Goal: Unclear

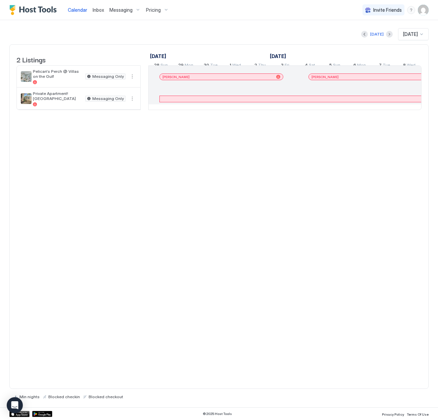
scroll to position [0, 373]
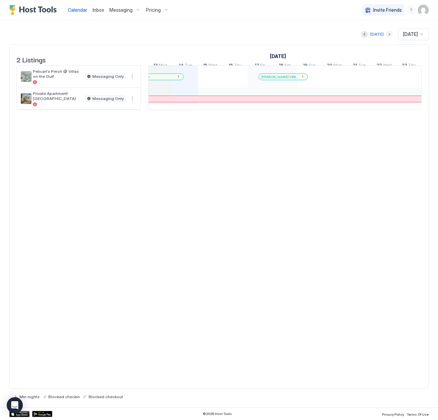
click at [386, 34] on button "Next month" at bounding box center [389, 34] width 7 height 7
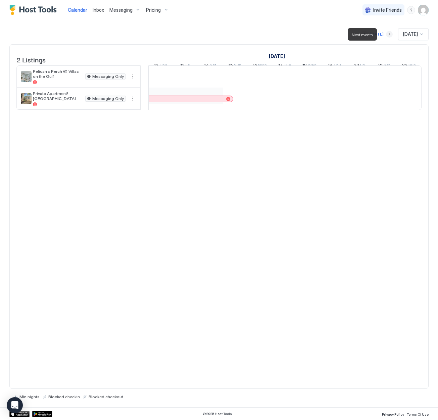
click at [386, 34] on button "Next month" at bounding box center [389, 34] width 7 height 7
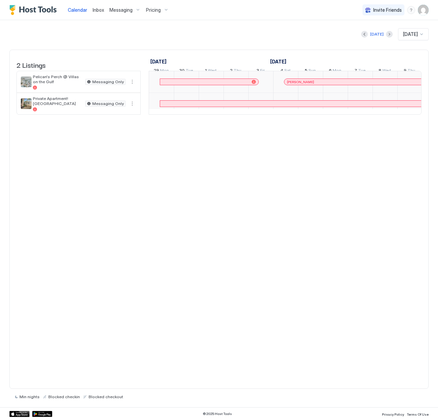
scroll to position [0, 373]
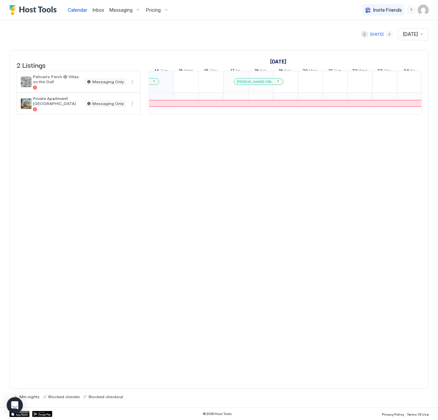
click at [386, 34] on button "Next month" at bounding box center [389, 34] width 7 height 7
